Goal: Information Seeking & Learning: Learn about a topic

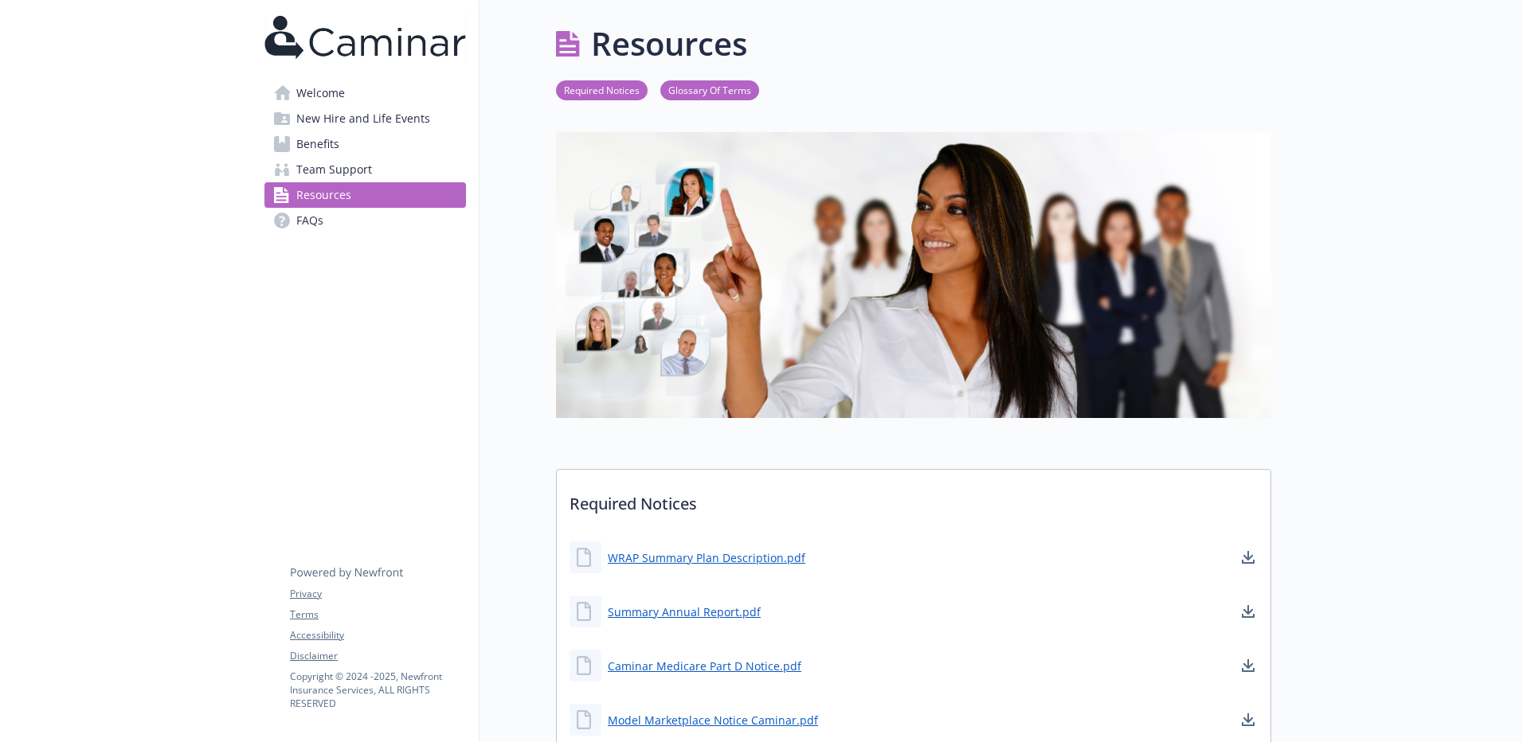
click at [302, 136] on span "Benefits" at bounding box center [317, 143] width 43 height 25
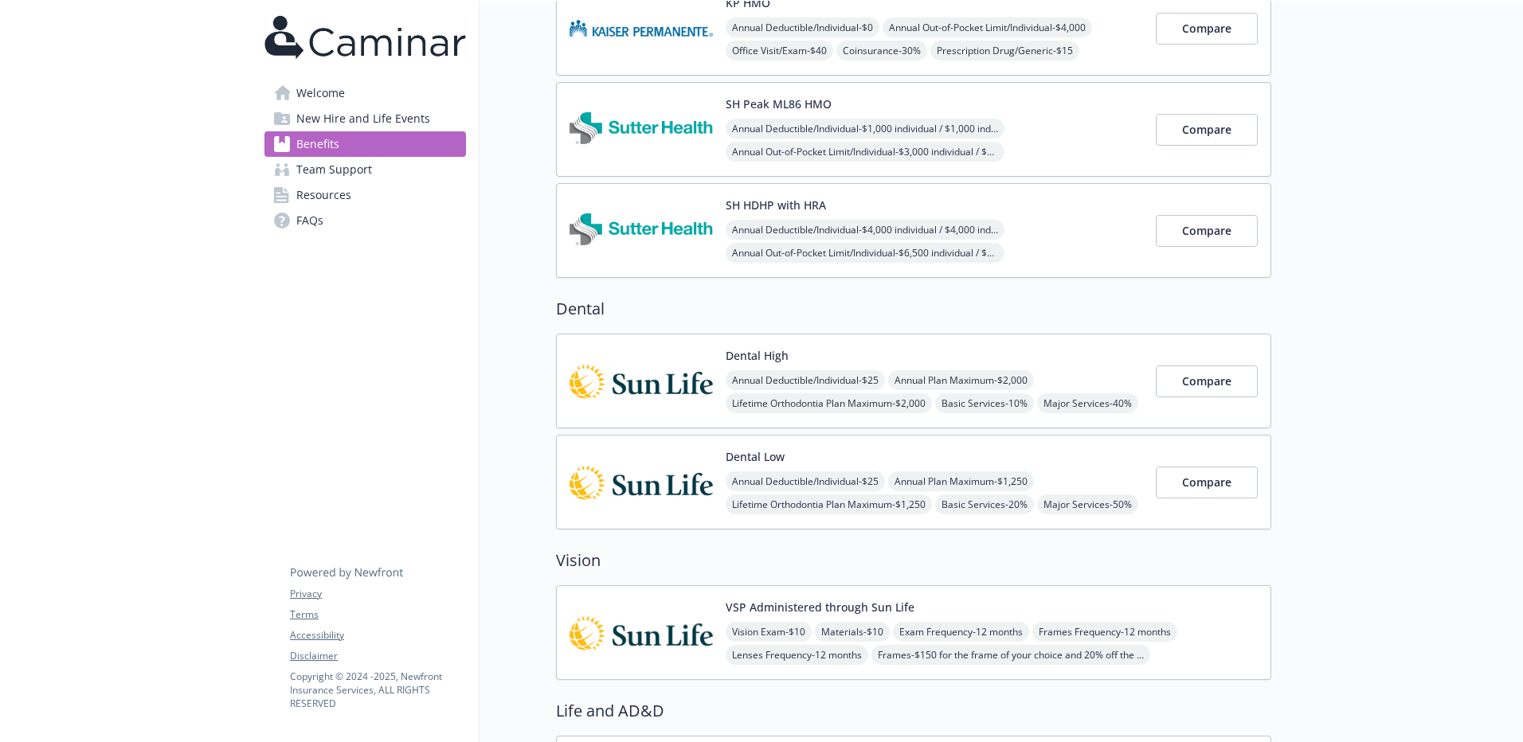
scroll to position [478, 0]
